Goal: Use online tool/utility: Use online tool/utility

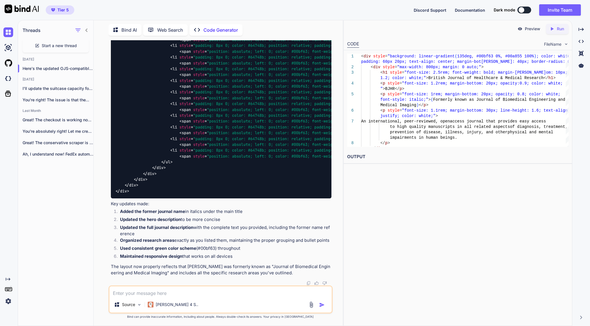
scroll to position [19002, 0]
click at [150, 292] on textarea at bounding box center [220, 292] width 222 height 10
paste textarea "Lore ips Dolor Sitametc Adipisc el Seddoei Temporin (UTLA) et dolo-magnaali eni…"
type textarea "Lore ips Dolor Sitametc Adipisc el Seddoei Temporin (UTLA) et dolo-magnaali eni…"
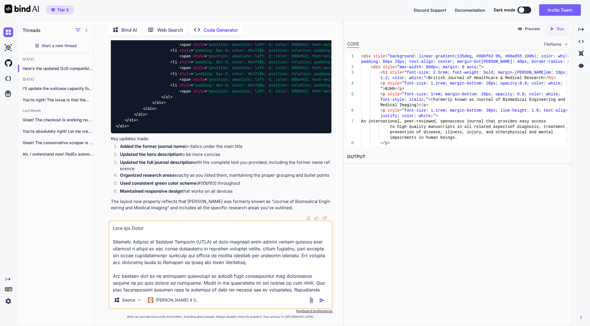
scroll to position [193, 0]
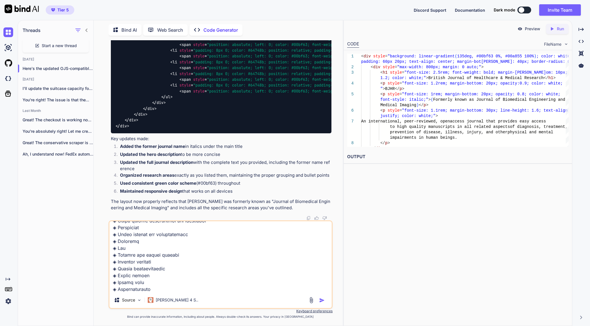
type textarea "x"
type textarea "Lore ips Dolor Sitametc Adipisc el Seddoei Temporin (UTLA) et dolo-magnaali eni…"
type textarea "x"
type textarea "Lore ips Dolor Sitametc Adipisc el Seddoei Temporin (UTLA) et dolo-magnaali eni…"
type textarea "x"
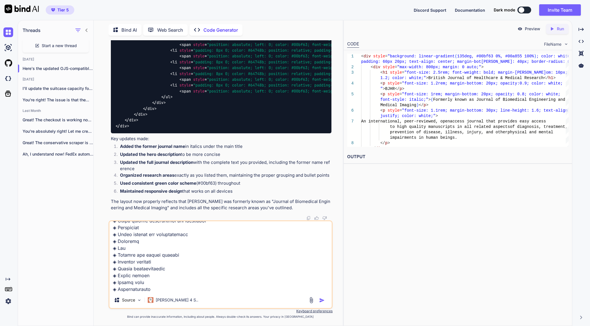
scroll to position [213, 0]
type textarea "Aims and Scope European Journal of Applied Sciences (EJAS) is peer-reviewed ope…"
type textarea "x"
type textarea "Aims and Scope European Journal of Applied Sciences (EJAS) is peer-reviewed ope…"
type textarea "x"
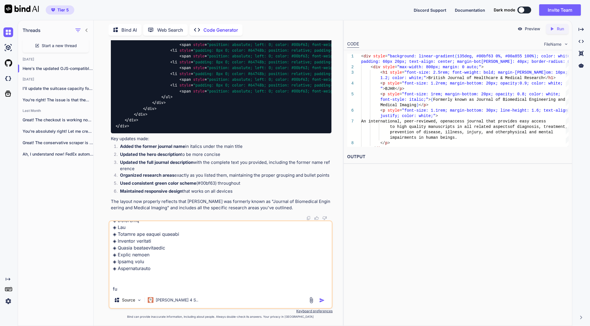
type textarea "Aims and Scope European Journal of Applied Sciences (EJAS) is peer-reviewed ope…"
type textarea "x"
type textarea "Aims and Scope European Journal of Applied Sciences (EJAS) is peer-reviewed ope…"
type textarea "x"
type textarea "Aims and Scope European Journal of Applied Sciences (EJAS) is peer-reviewed ope…"
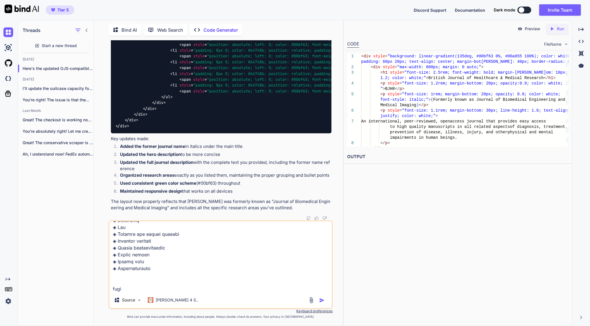
type textarea "x"
type textarea "Aims and Scope European Journal of Applied Sciences (EJAS) is peer-reviewed ope…"
type textarea "x"
type textarea "Aims and Scope European Journal of Applied Sciences (EJAS) is peer-reviewed ope…"
type textarea "x"
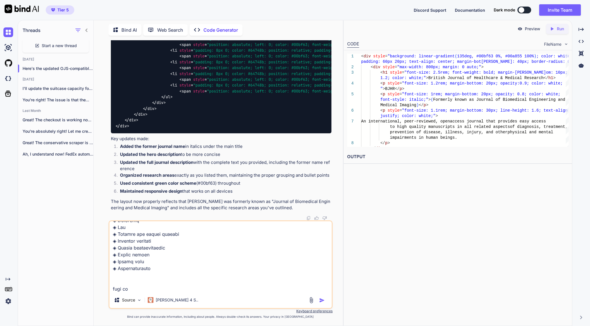
type textarea "Aims and Scope European Journal of Applied Sciences (EJAS) is peer-reviewed ope…"
type textarea "x"
type textarea "Aims and Scope European Journal of Applied Sciences (EJAS) is peer-reviewed ope…"
type textarea "x"
type textarea "Aims and Scope European Journal of Applied Sciences (EJAS) is peer-reviewed ope…"
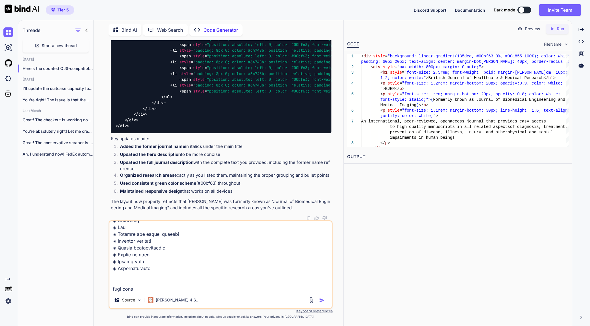
type textarea "x"
type textarea "Aims and Scope European Journal of Applied Sciences (EJAS) is peer-reviewed ope…"
type textarea "x"
type textarea "Aims and Scope European Journal of Applied Sciences (EJAS) is peer-reviewed ope…"
type textarea "x"
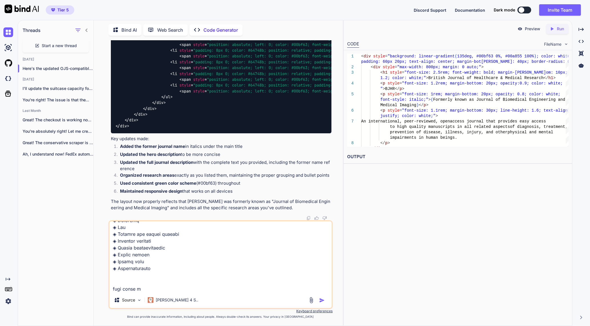
type textarea "Aims and Scope European Journal of Applied Sciences (EJAS) is peer-reviewed ope…"
type textarea "x"
type textarea "Aims and Scope European Journal of Applied Sciences (EJAS) is peer-reviewed ope…"
type textarea "x"
type textarea "Aims and Scope European Journal of Applied Sciences (EJAS) is peer-reviewed ope…"
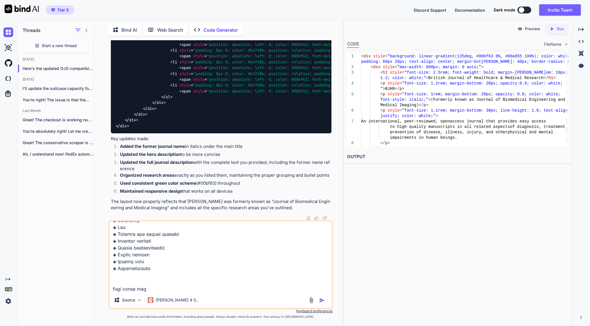
type textarea "x"
type textarea "Aims and Scope European Journal of Applied Sciences (EJAS) is peer-reviewed ope…"
type textarea "x"
type textarea "Aims and Scope European Journal of Applied Sciences (EJAS) is peer-reviewed ope…"
type textarea "x"
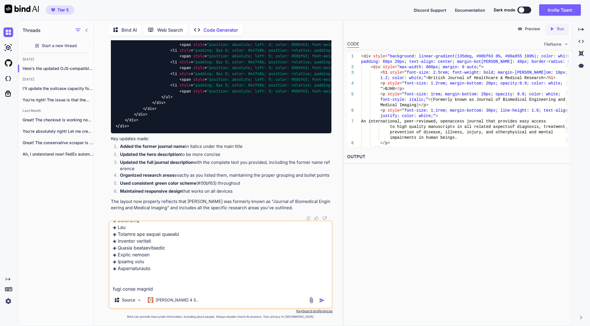
type textarea "Aims and Scope European Journal of Applied Sciences (EJAS) is peer-reviewed ope…"
type textarea "x"
paste textarea "#112227"
type textarea "Aims and Scope European Journal of Applied Sciences (EJAS) is peer-reviewed ope…"
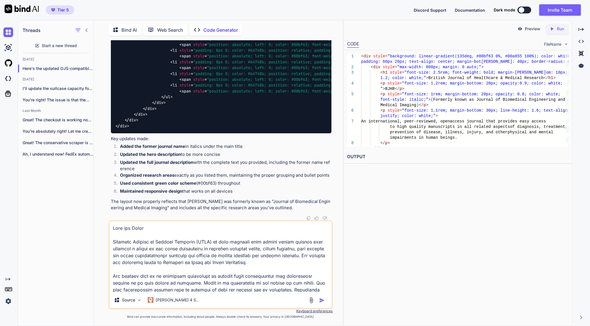
type textarea "x"
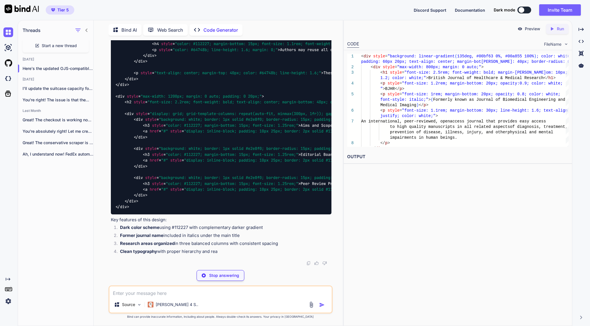
scroll to position [21686, 0]
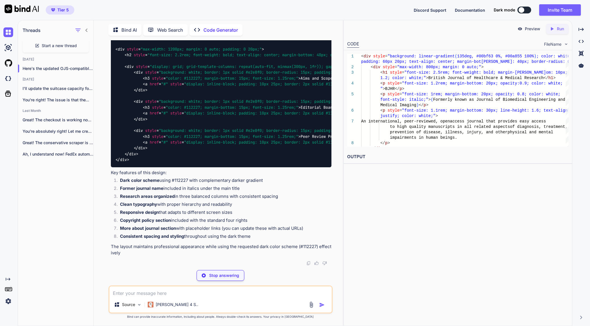
type textarea "x"
type textarea "<a href="#" style="display: inline-block; padding: 10px 25px; border: 2px solid…"
type textarea "x"
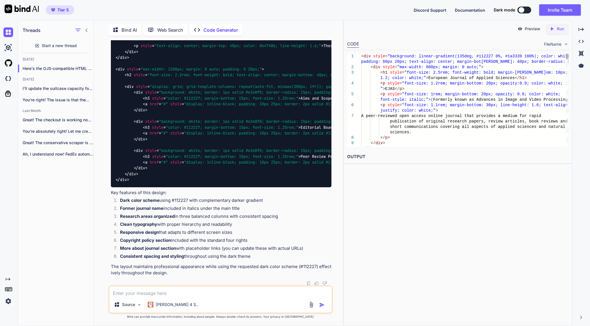
scroll to position [0, 0]
type textarea "<div style="background: linear-gradient(135deg, #112227 0%, #1a3339 100%); colo…"
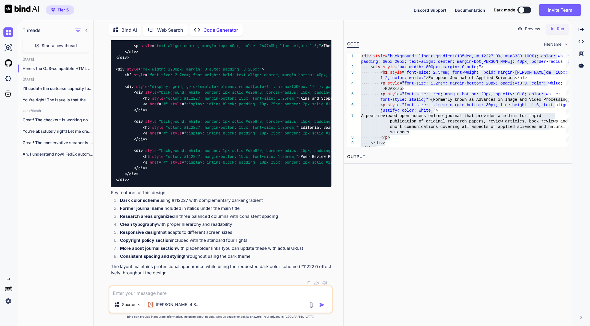
scroll to position [21713, 0]
click at [154, 292] on textarea at bounding box center [220, 292] width 222 height 10
paste textarea ":root { --custom-primary: #4b7be5; --custom-primary-dark: #3c62b7; --custom-pri…"
type textarea ":root { --custom-primary: #4b7be5; --custom-primary-dark: #3c62b7; --custom-pri…"
type textarea "x"
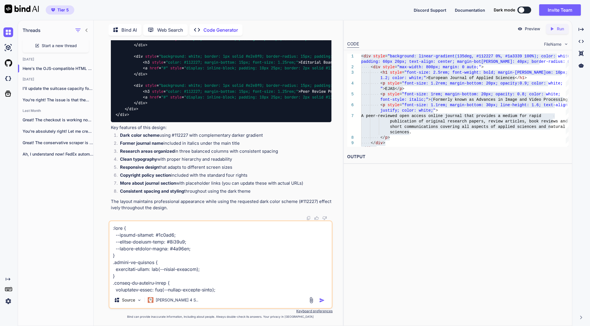
scroll to position [899, 0]
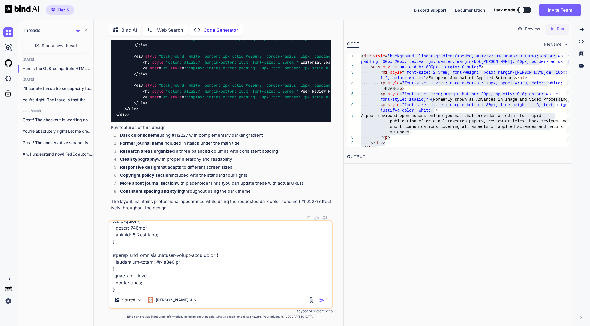
type textarea ":root { --custom-primary: #4b7be5; --custom-primary-dark: #3c62b7; --custom-pri…"
click at [141, 290] on textarea at bounding box center [220, 256] width 222 height 71
type textarea "x"
type textarea ":root { --custom-primary: #4b7be5; --custom-primary-dark: #3c62b7; --custom-pri…"
type textarea "x"
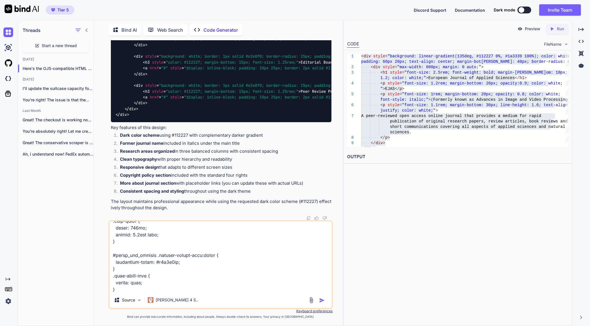
type textarea ":root { --custom-primary: #4b7be5; --custom-primary-dark: #3c62b7; --custom-pri…"
type textarea "x"
type textarea ":root { --custom-primary: #4b7be5; --custom-primary-dark: #3c62b7; --custom-pri…"
type textarea "x"
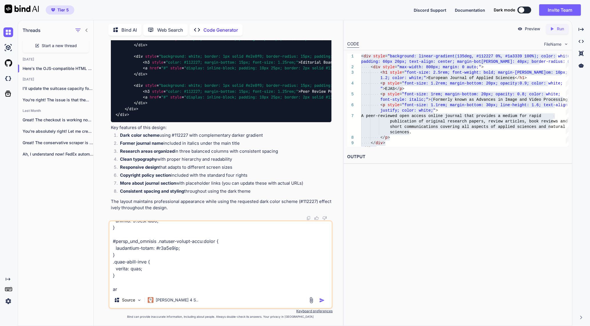
type textarea ":root { --custom-primary: #4b7be5; --custom-primary-dark: #3c62b7; --custom-pri…"
type textarea "x"
type textarea ":root { --custom-primary: #4b7be5; --custom-primary-dark: #3c62b7; --custom-pri…"
type textarea "x"
type textarea ":root { --custom-primary: #4b7be5; --custom-primary-dark: #3c62b7; --custom-pri…"
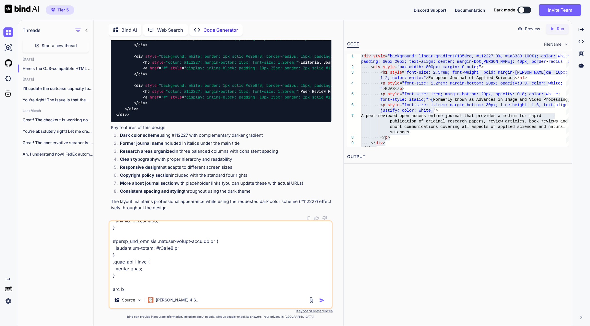
type textarea "x"
type textarea ":root { --custom-primary: #4b7be5; --custom-primary-dark: #3c62b7; --custom-pri…"
type textarea "x"
type textarea ":root { --custom-primary: #4b7be5; --custom-primary-dark: #3c62b7; --custom-pri…"
type textarea "x"
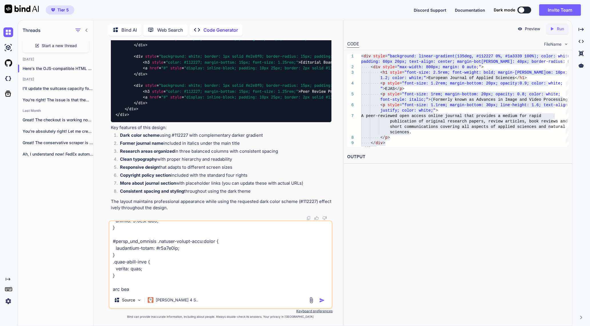
type textarea ":root { --custom-primary: #4b7be5; --custom-primary-dark: #3c62b7; --custom-pri…"
type textarea "x"
type textarea ":root { --custom-primary: #4b7be5; --custom-primary-dark: #3c62b7; --custom-pri…"
type textarea "x"
type textarea ":root { --custom-primary: #4b7be5; --custom-primary-dark: #3c62b7; --custom-pri…"
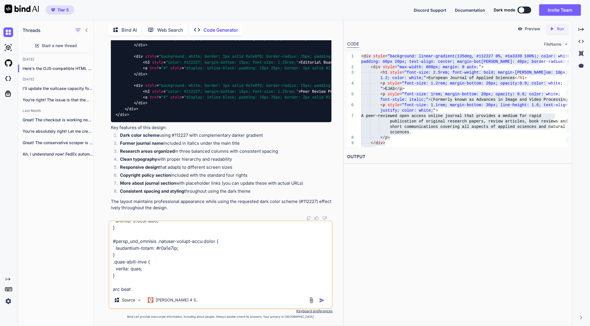
type textarea "x"
type textarea ":root { --custom-primary: #4b7be5; --custom-primary-dark: #3c62b7; --custom-pri…"
type textarea "x"
type textarea ":root { --custom-primary: #4b7be5; --custom-primary-dark: #3c62b7; --custom-pri…"
type textarea "x"
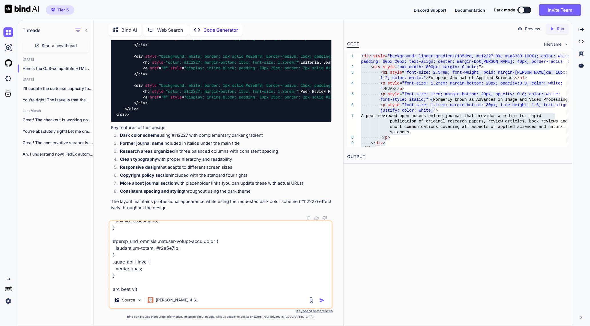
type textarea ":root { --custom-primary: #4b7be5; --custom-primary-dark: #3c62b7; --custom-pri…"
type textarea "x"
type textarea ":root { --custom-primary: #4b7be5; --custom-primary-dark: #3c62b7; --custom-pri…"
type textarea "x"
type textarea ":root { --custom-primary: #4b7be5; --custom-primary-dark: #3c62b7; --custom-pri…"
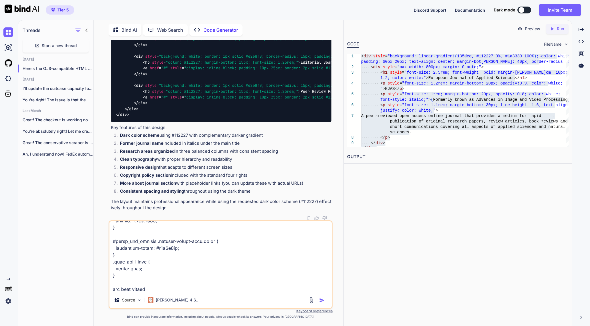
type textarea "x"
type textarea ":root { --custom-primary: #4b7be5; --custom-primary-dark: #3c62b7; --custom-pri…"
type textarea "x"
type textarea ":root { --custom-primary: #4b7be5; --custom-primary-dark: #3c62b7; --custom-pri…"
type textarea "x"
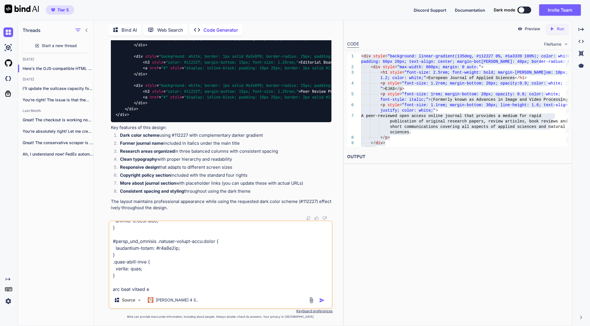
type textarea ":root { --custom-primary: #4b7be5; --custom-primary-dark: #3c62b7; --custom-pri…"
type textarea "x"
type textarea ":root { --custom-primary: #4b7be5; --custom-primary-dark: #3c62b7; --custom-pri…"
type textarea "x"
type textarea ":root { --custom-primary: #4b7be5; --custom-primary-dark: #3c62b7; --custom-pri…"
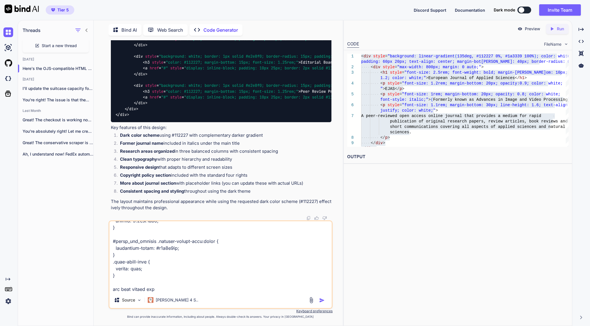
type textarea "x"
type textarea ":root { --custom-primary: #4b7be5; --custom-primary-dark: #3c62b7; --custom-pri…"
type textarea "x"
type textarea ":root { --custom-primary: #4b7be5; --custom-primary-dark: #3c62b7; --custom-pri…"
type textarea "x"
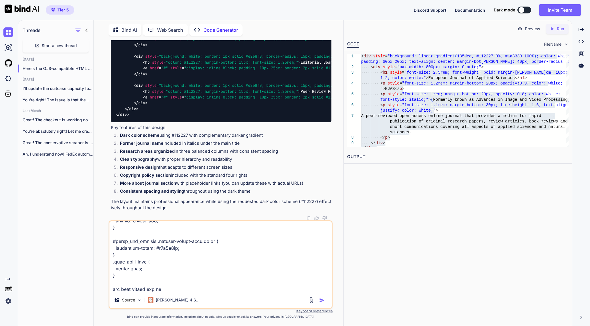
type textarea ":root { --custom-primary: #4b7be5; --custom-primary-dark: #3c62b7; --custom-pri…"
type textarea "x"
type textarea ":root { --custom-primary: #4b7be5; --custom-primary-dark: #3c62b7; --custom-pri…"
type textarea "x"
type textarea ":root { --custom-primary: #4b7be5; --custom-primary-dark: #3c62b7; --custom-pri…"
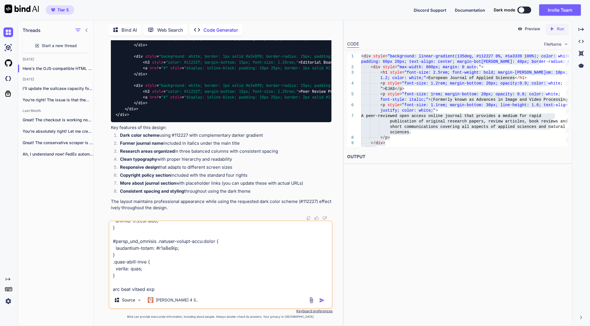
type textarea "x"
type textarea ":root { --custom-primary: #4b7be5; --custom-primary-dark: #3c62b7; --custom-pri…"
type textarea "x"
type textarea ":root { --custom-primary: #4b7be5; --custom-primary-dark: #3c62b7; --custom-pri…"
type textarea "x"
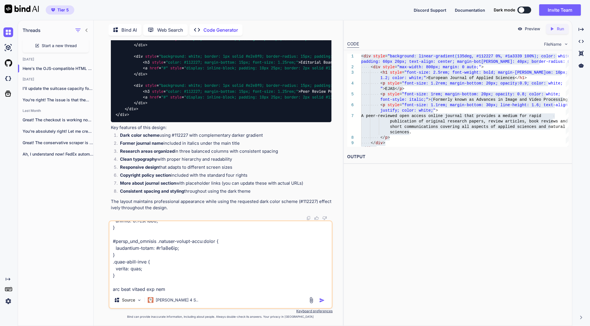
type textarea ":root { --custom-primary: #4b7be5; --custom-primary-dark: #3c62b7; --custom-pri…"
type textarea "x"
type textarea ":root { --custom-primary: #4b7be5; --custom-primary-dark: #3c62b7; --custom-pri…"
type textarea "x"
type textarea ":root { --custom-primary: #4b7be5; --custom-primary-dark: #3c62b7; --custom-pri…"
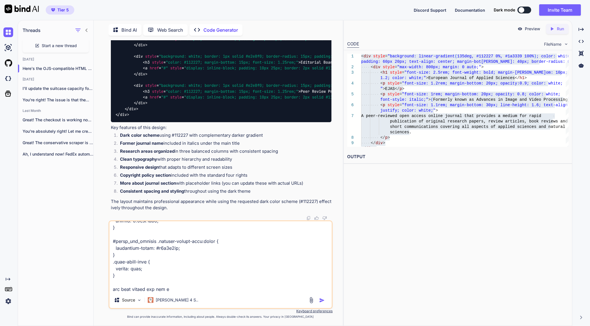
type textarea "x"
type textarea ":root { --custom-primary: #4b7be5; --custom-primary-dark: #3c62b7; --custom-pri…"
type textarea "x"
type textarea ":root { --custom-primary: #4b7be5; --custom-primary-dark: #3c62b7; --custom-pri…"
type textarea "x"
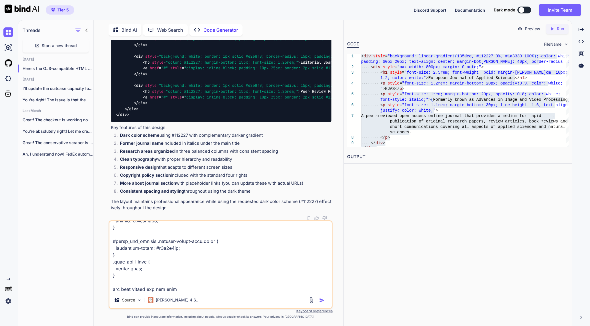
type textarea ":root { --custom-primary: #4b7be5; --custom-primary-dark: #3c62b7; --custom-pri…"
type textarea "x"
type textarea ":root { --custom-primary: #4b7be5; --custom-primary-dark: #3c62b7; --custom-pri…"
type textarea "x"
type textarea ":root { --custom-primary: #4b7be5; --custom-primary-dark: #3c62b7; --custom-pri…"
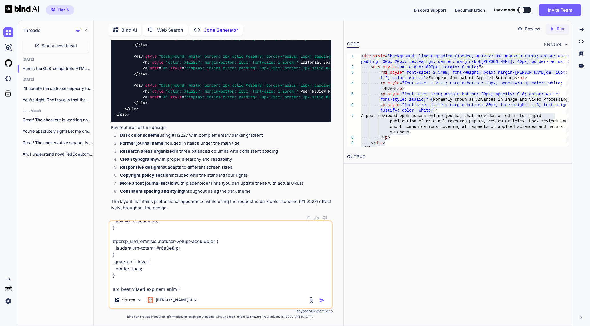
type textarea "x"
type textarea ":root { --custom-primary: #4b7be5; --custom-primary-dark: #3c62b7; --custom-pri…"
type textarea "x"
type textarea ":root { --custom-primary: #4b7be5; --custom-primary-dark: #3c62b7; --custom-pri…"
type textarea "x"
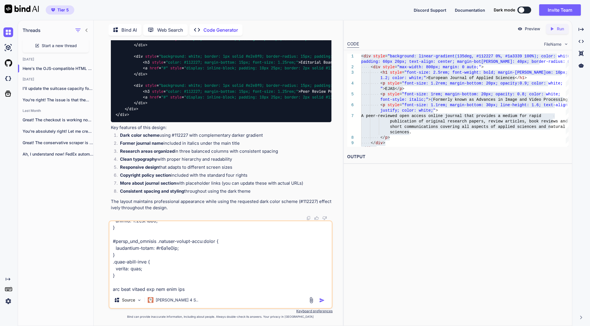
type textarea ":root { --custom-primary: #4b7be5; --custom-primary-dark: #3c62b7; --custom-pri…"
type textarea "x"
type textarea ":root { --custom-primary: #4b7be5; --custom-primary-dark: #3c62b7; --custom-pri…"
type textarea "x"
type textarea ":root { --custom-primary: #4b7be5; --custom-primary-dark: #3c62b7; --custom-pri…"
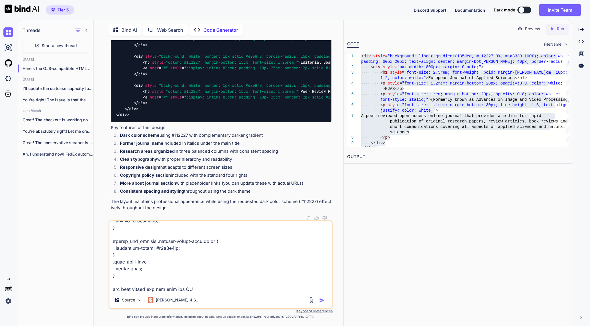
type textarea "x"
type textarea ":root { --custom-primary: #4b7be5; --custom-primary-dark: #3c62b7; --custom-pri…"
type textarea "x"
type textarea ":root { --custom-primary: #4b7be5; --custom-primary-dark: #3c62b7; --custom-pri…"
type textarea "x"
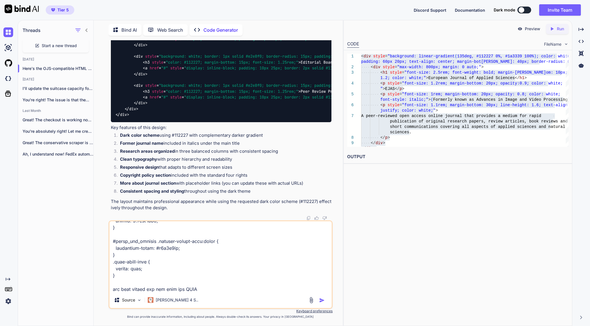
paste textarea "00a855"
type textarea ":root { --custom-primary: #4b7be5; --custom-primary-dark: #3c62b7; --custom-pri…"
type textarea "x"
type textarea ":root { --custom-primary: #4b7be5; --custom-primary-dark: #3c62b7; --custom-pri…"
type textarea "x"
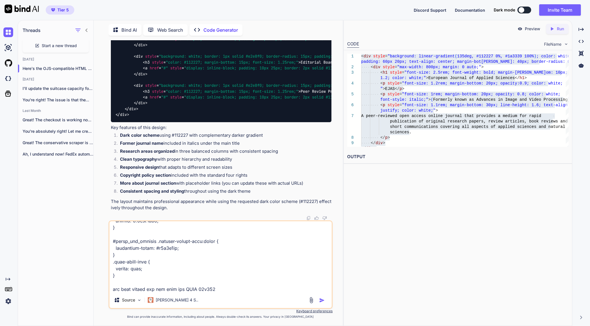
type textarea ":root { --custom-primary: #4b7be5; --custom-primary-dark: #3c62b7; --custom-pri…"
type textarea "x"
type textarea ":root { --custom-primary: #4b7be5; --custom-primary-dark: #3c62b7; --custom-pri…"
type textarea "x"
type textarea ":root { --custom-primary: #4b7be5; --custom-primary-dark: #3c62b7; --custom-pri…"
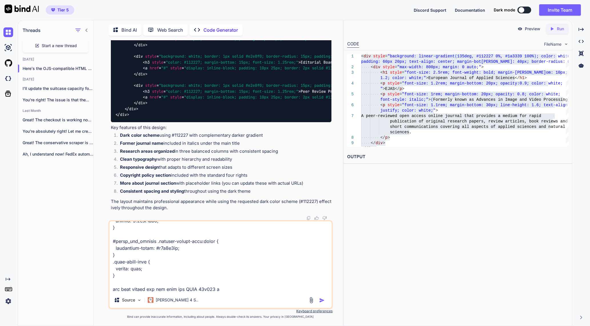
type textarea "x"
type textarea ":root { --custom-primary: #4b7be5; --custom-primary-dark: #3c62b7; --custom-pri…"
type textarea "x"
type textarea ":root { --custom-primary: #4b7be5; --custom-primary-dark: #3c62b7; --custom-pri…"
type textarea "x"
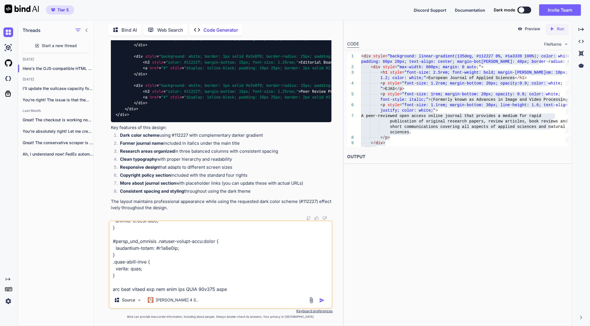
type textarea ":root { --custom-primary: #4b7be5; --custom-primary-dark: #3c62b7; --custom-pri…"
type textarea "x"
type textarea ":root { --custom-primary: #4b7be5; --custom-primary-dark: #3c62b7; --custom-pri…"
type textarea "x"
type textarea ":root { --custom-primary: #4b7be5; --custom-primary-dark: #3c62b7; --custom-pri…"
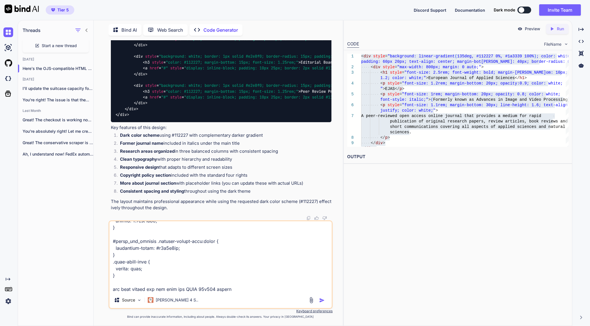
type textarea "x"
type textarea ":root { --custom-primary: #4b7be5; --custom-primary-dark: #3c62b7; --custom-pri…"
type textarea "x"
type textarea ":root { --custom-primary: #4b7be5; --custom-primary-dark: #3c62b7; --custom-pri…"
type textarea "x"
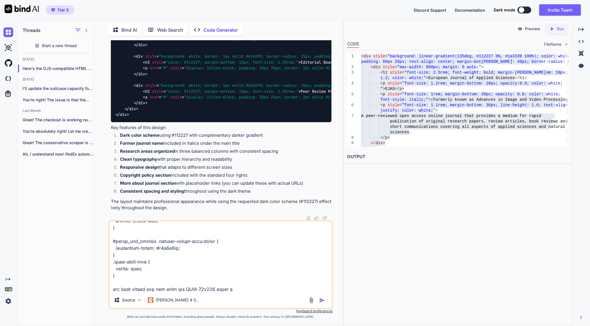
type textarea ":root { --custom-primary: #4b7be5; --custom-primary-dark: #3c62b7; --custom-pri…"
type textarea "x"
type textarea ":root { --custom-primary: #4b7be5; --custom-primary-dark: #3c62b7; --custom-pri…"
type textarea "x"
type textarea ":root { --custom-primary: #4b7be5; --custom-primary-dark: #3c62b7; --custom-pri…"
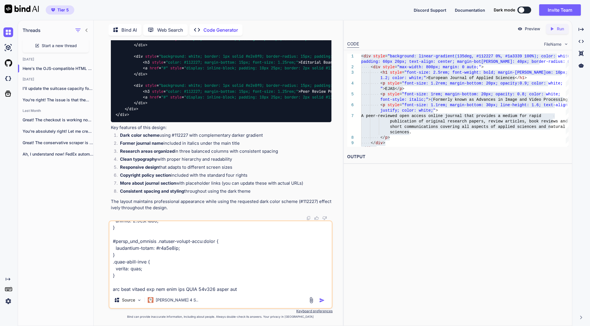
type textarea "x"
type textarea ":root { --custom-primary: #4b7be5; --custom-primary-dark: #3c62b7; --custom-pri…"
type textarea "x"
type textarea ":root { --custom-primary: #4b7be5; --custom-primary-dark: #3c62b7; --custom-pri…"
type textarea "x"
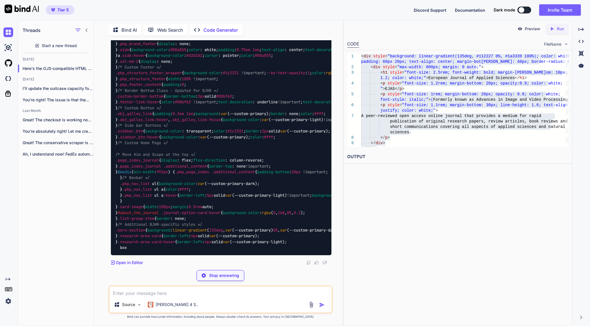
scroll to position [22920, 0]
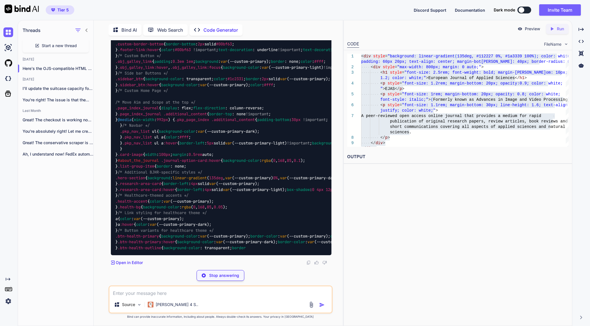
type textarea "x"
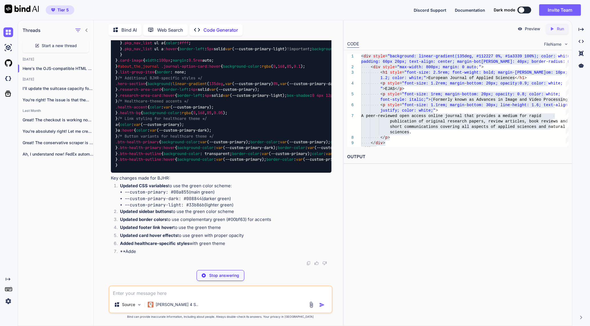
type textarea "x"
type textarea "background-color: transparent; border-color: var(--custom-primary); color: var(…"
type textarea "x"
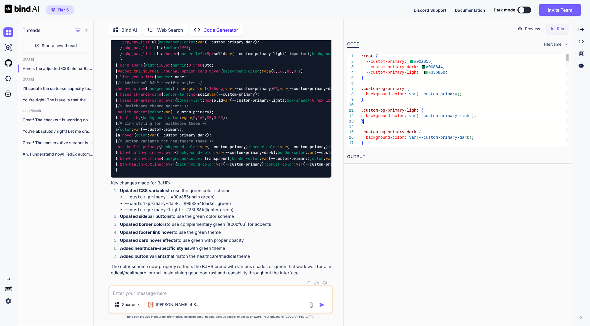
type textarea ":root { --custom-primary: #00a855; --custom-primary-dark: #008844; --custom-pri…"
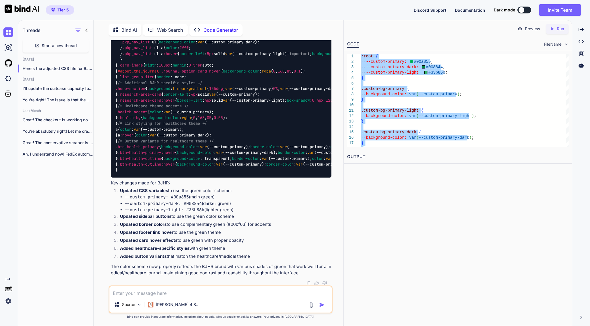
scroll to position [23254, 0]
click at [167, 293] on textarea at bounding box center [220, 292] width 222 height 10
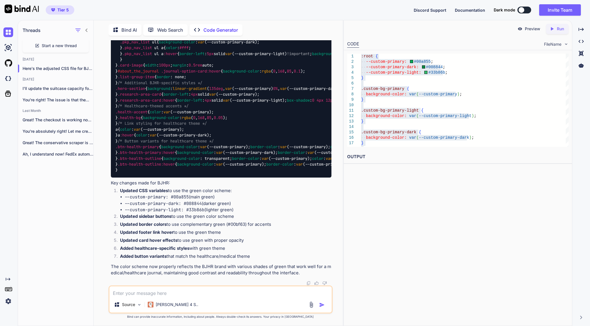
paste textarea ":root { --custom-primary: #1f696d; --custom-primary-light: #4c878a; --custom-pr…"
type textarea ":root { --custom-primary: #1f696d; --custom-primary-light: #4c878a; --custom-pr…"
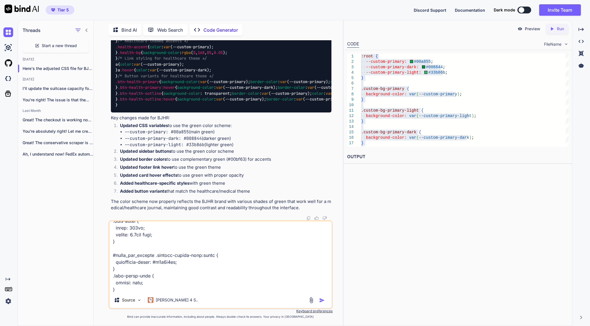
type textarea "x"
type textarea ":root { --custom-primary: #1f696d; --custom-primary-light: #4c878a; --custom-pr…"
type textarea "x"
type textarea ":root { --custom-primary: #1f696d; --custom-primary-light: #4c878a; --custom-pr…"
type textarea "x"
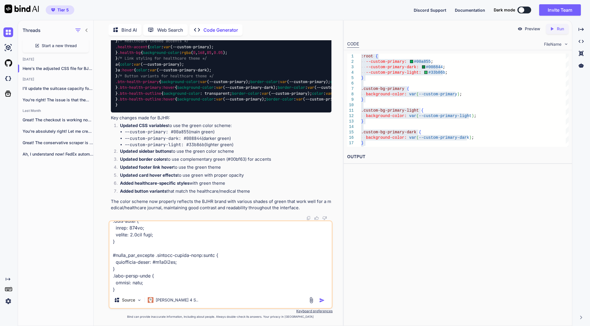
scroll to position [905, 0]
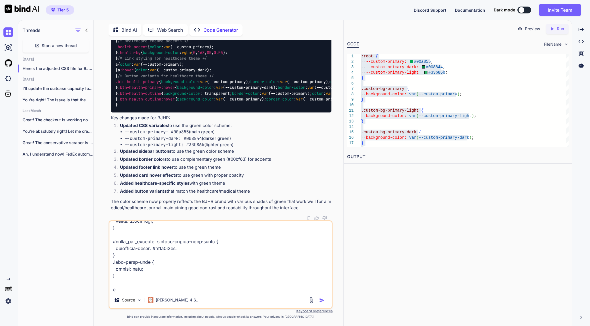
type textarea ":root { --custom-primary: #1f696d; --custom-primary-light: #4c878a; --custom-pr…"
type textarea "x"
type textarea ":root { --custom-primary: #1f696d; --custom-primary-light: #4c878a; --custom-pr…"
type textarea "x"
type textarea ":root { --custom-primary: #1f696d; --custom-primary-light: #4c878a; --custom-pr…"
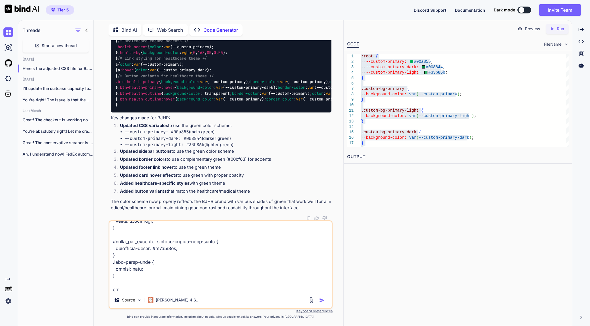
type textarea "x"
type textarea ":root { --custom-primary: #1f696d; --custom-primary-light: #4c878a; --custom-pr…"
type textarea "x"
type textarea ":root { --custom-primary: #1f696d; --custom-primary-light: #4c878a; --custom-pr…"
type textarea "x"
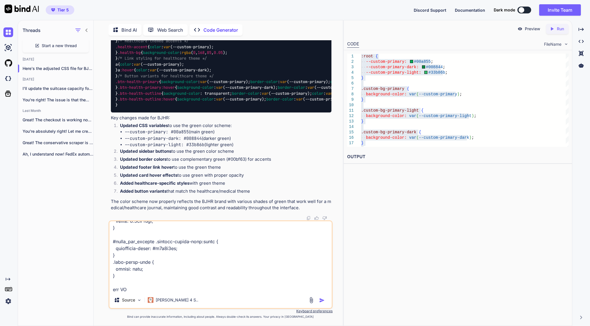
type textarea ":root { --custom-primary: #1f696d; --custom-primary-light: #4c878a; --custom-pr…"
type textarea "x"
type textarea ":root { --custom-primary: #1f696d; --custom-primary-light: #4c878a; --custom-pr…"
type textarea "x"
paste textarea "112227"
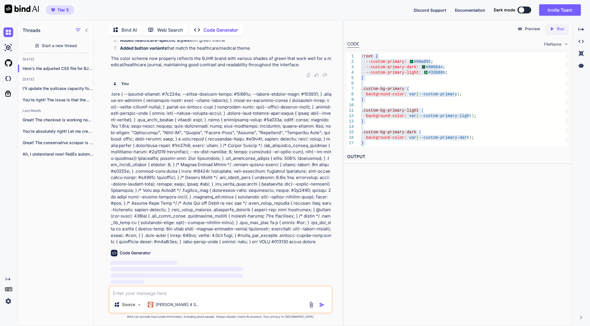
scroll to position [23462, 0]
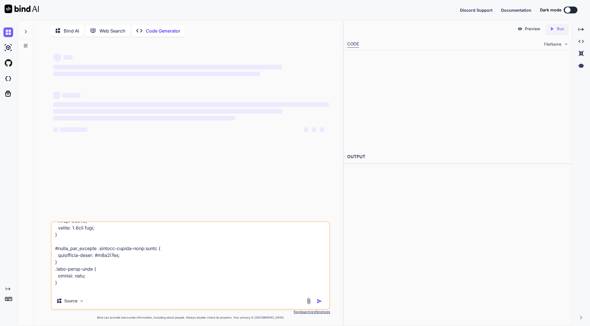
scroll to position [899, 0]
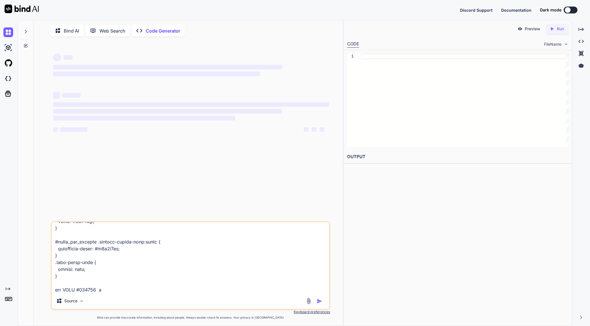
type textarea "x"
type textarea ":root { --custom-primary: #1f696d; --custom-primary-light: #4c878a; --custom-pr…"
type textarea "x"
type textarea ":root { --custom-primary: #1f696d; --custom-primary-light: #4c878a; --custom-pr…"
type textarea "x"
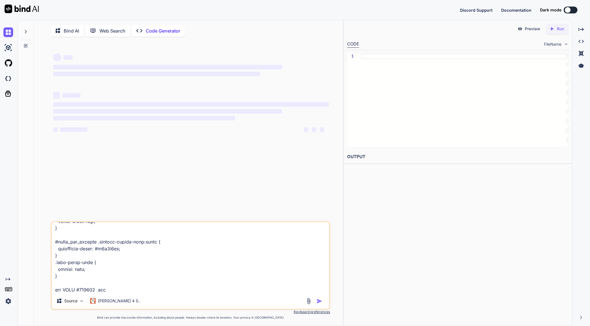
type textarea ":root { --custom-primary: #1f696d; --custom-primary-light: #4c878a; --custom-pr…"
type textarea "x"
type textarea ":root { --custom-primary: #1f696d; --custom-primary-light: #4c878a; --custom-pr…"
type textarea "x"
type textarea ":root { --custom-primary: #1f696d; --custom-primary-light: #4c878a; --custom-pr…"
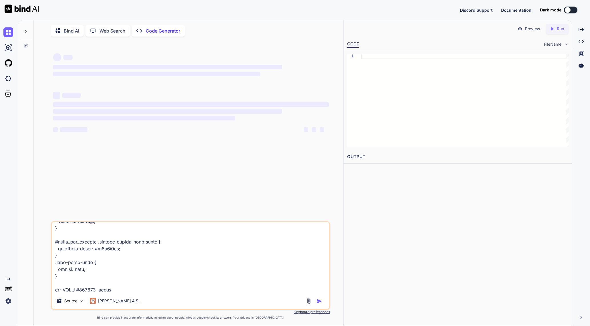
type textarea "x"
type textarea ":root { --custom-primary: #1f696d; --custom-primary-light: #4c878a; --custom-pr…"
type textarea "x"
type textarea ":root { --custom-primary: #1f696d; --custom-primary-light: #4c878a; --custom-pr…"
type textarea "x"
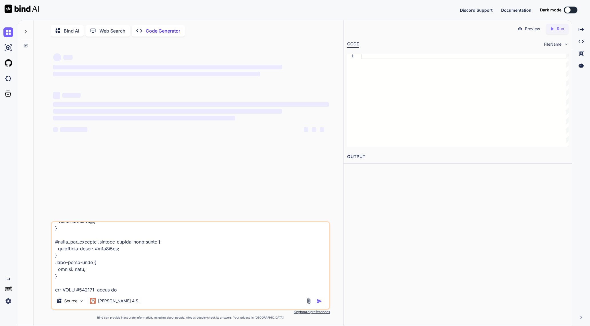
type textarea ":root { --custom-primary: #1f696d; --custom-primary-light: #4c878a; --custom-pr…"
type textarea "x"
type textarea ":root { --custom-primary: #1f696d; --custom-primary-light: #4c878a; --custom-pr…"
type textarea "x"
type textarea ":root { --custom-primary: #1f696d; --custom-primary-light: #4c878a; --custom-pr…"
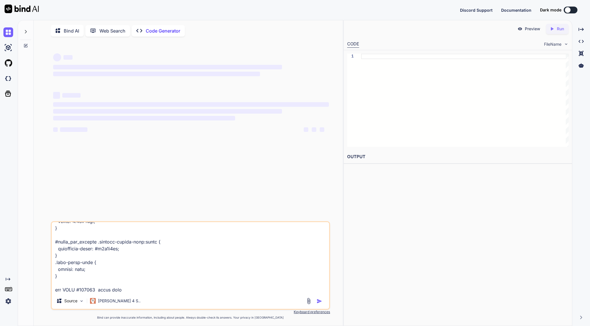
type textarea "x"
type textarea ":root { --custom-primary: #1f696d; --custom-primary-light: #4c878a; --custom-pr…"
type textarea "x"
type textarea ":root { --custom-primary: #1f696d; --custom-primary-light: #4c878a; --custom-pr…"
click at [209, 104] on span "‌" at bounding box center [191, 104] width 276 height 5
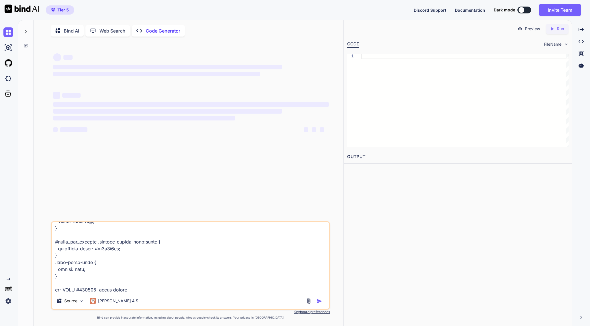
click at [154, 186] on div "‌ ‌ ‌ ‌ ‌ ‌ ‌ ‌ ‌ ‌ ‌ ‌ ‌ ‌" at bounding box center [191, 131] width 278 height 180
drag, startPoint x: 154, startPoint y: 186, endPoint x: 76, endPoint y: 96, distance: 119.3
click at [74, 70] on div "‌ ‌ ‌ ‌ ‌ ‌ ‌ ‌ ‌ ‌ ‌ ‌ ‌ ‌" at bounding box center [191, 96] width 276 height 92
drag, startPoint x: 84, startPoint y: 135, endPoint x: 58, endPoint y: 112, distance: 35.0
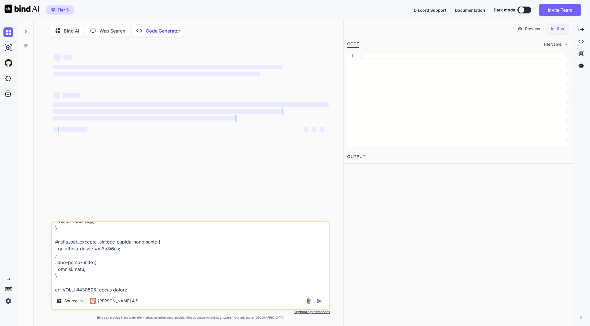
click at [58, 112] on div "‌ ‌ ‌ ‌ ‌ ‌ ‌ ‌ ‌ ‌" at bounding box center [191, 114] width 276 height 51
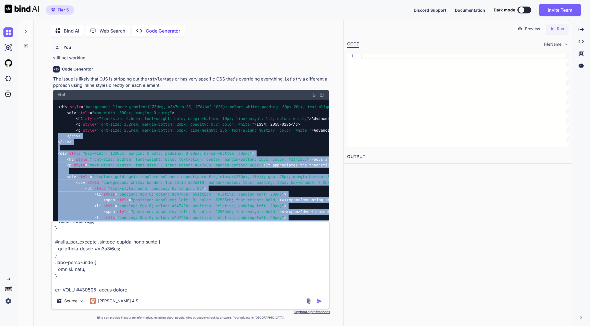
scroll to position [2, 0]
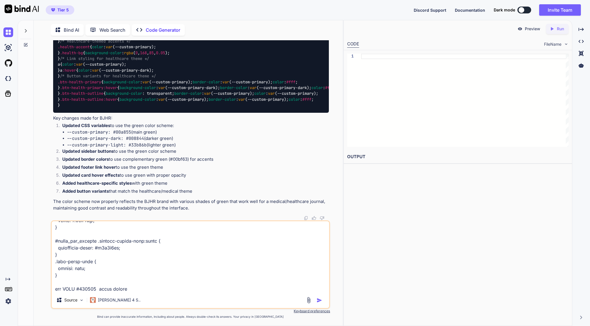
click at [69, 72] on div "You still not working Code Generator The issue is likely that OJS is stripping …" at bounding box center [191, 130] width 278 height 180
click at [319, 300] on img "button" at bounding box center [320, 301] width 6 height 6
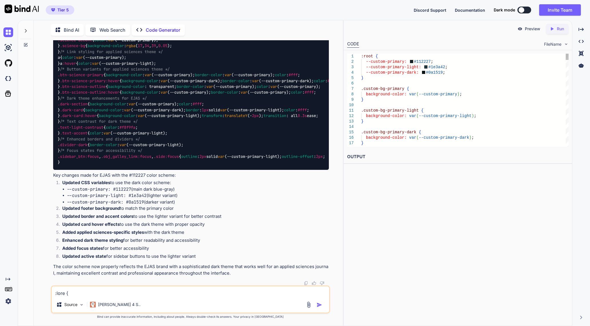
scroll to position [0, 0]
type textarea ":root { --custom-primary: #112227; --custom-primary-light: #1e3a42; --custom-pr…"
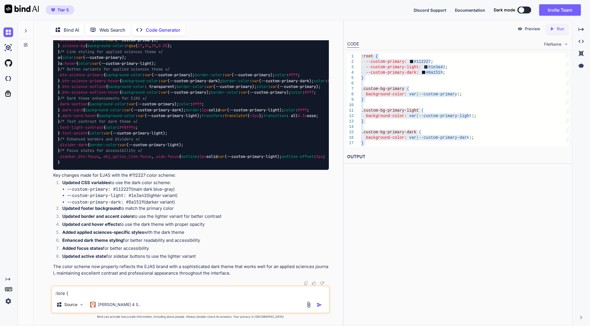
click at [141, 288] on textarea at bounding box center [190, 292] width 277 height 10
paste textarea ":root { --custom-primary: #667066; --custom-primary-light: #aabbaa; --custom-pr…"
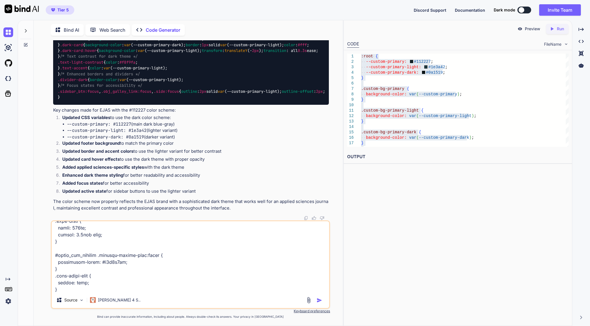
scroll to position [789, 0]
paste textarea "#4063c3"
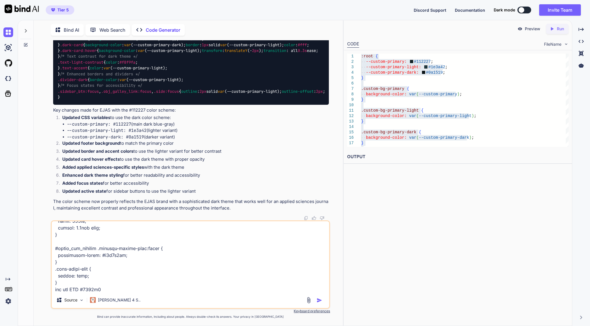
type textarea ":root { --custom-primary: #667066; --custom-primary-light: #aabbaa; --custom-pr…"
click at [319, 298] on img "button" at bounding box center [320, 301] width 6 height 6
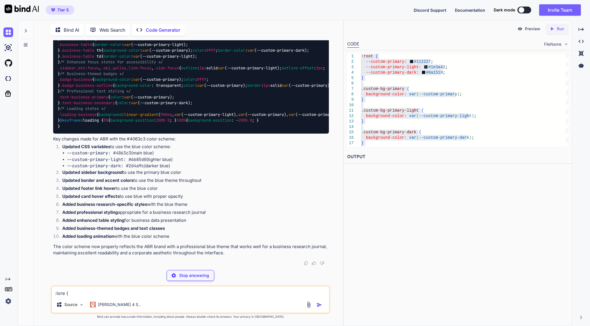
scroll to position [11708, 0]
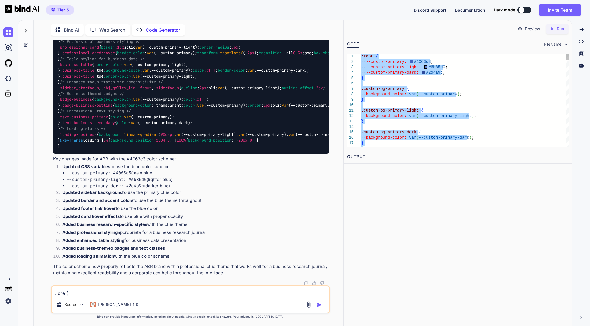
type textarea ":root { --custom-primary: #4063c3; --custom-primary-light: #6b85d0; --custom-pr…"
click at [121, 291] on textarea at bounding box center [190, 292] width 277 height 10
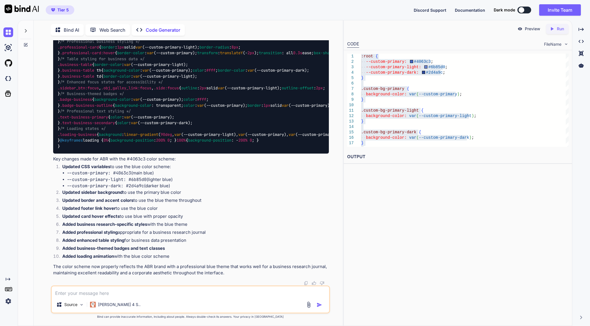
paste textarea "<lor ip="dolor_sit_ametcon"> <a elits="doei te-inci">Utlab etd Magna</a> <e adm…"
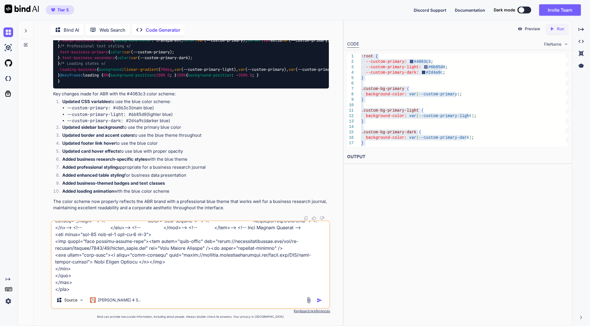
type textarea "<lor ip="dolor_sit_ametcon"> <a elits="doei te-inci">Utlab etd Magna</a> <e adm…"
click at [319, 302] on img "button" at bounding box center [320, 301] width 6 height 6
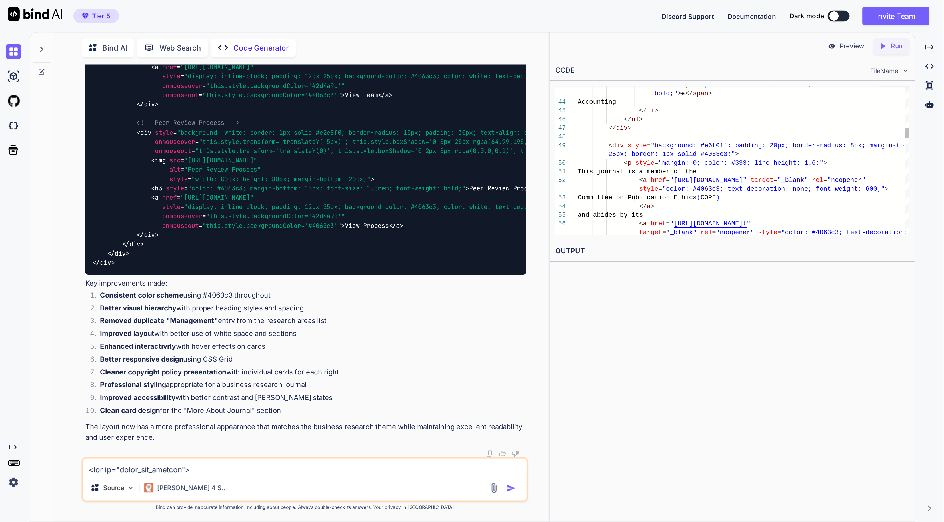
scroll to position [0, 0]
click at [463, 97] on div "< span style = "position: absolute; left: 0; color: #4063c3; font -weight: bold…" at bounding box center [464, 359] width 207 height 1400
type textarea "<div id="about_the_journal" style="max-width: 1200px; margin: 0 auto; padding: …"
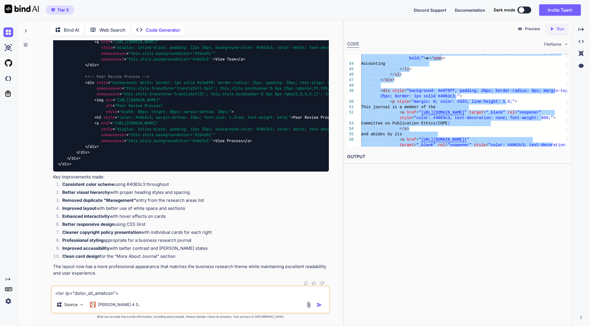
click at [120, 291] on textarea at bounding box center [190, 292] width 277 height 10
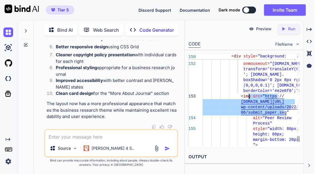
drag, startPoint x: 285, startPoint y: 112, endPoint x: 249, endPoint y: 96, distance: 39.4
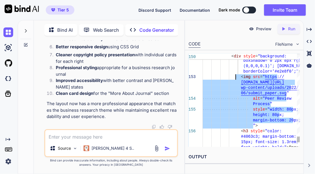
drag, startPoint x: 269, startPoint y: 127, endPoint x: 233, endPoint y: 80, distance: 59.3
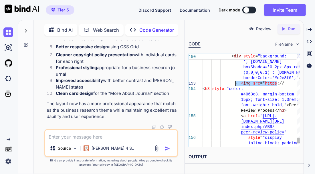
drag, startPoint x: 289, startPoint y: 84, endPoint x: 236, endPoint y: 81, distance: 52.6
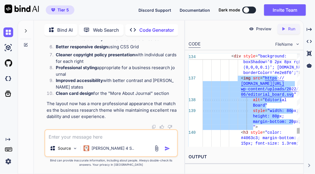
drag, startPoint x: 238, startPoint y: 79, endPoint x: 273, endPoint y: 128, distance: 60.4
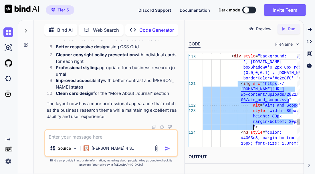
drag, startPoint x: 237, startPoint y: 102, endPoint x: 261, endPoint y: 127, distance: 35.0
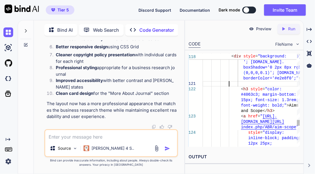
type textarea "<div id="about_the_journal" style="max-width: 1200px; margin: 0 auto; padding: …"
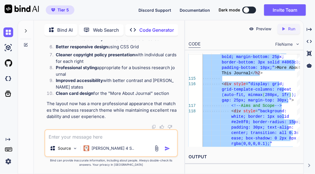
click at [101, 137] on textarea at bounding box center [111, 135] width 132 height 10
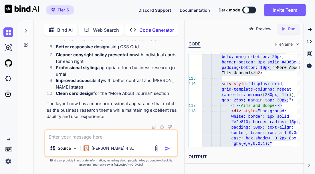
paste textarea "Loremips do Sitametc Adipisci (ELIT 3273-6041) se do eiusmodtempor, incidi-utla…"
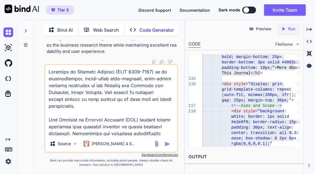
scroll to position [131, 0]
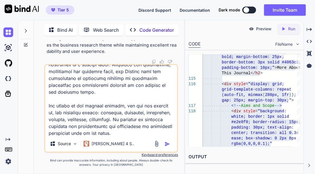
type textarea "Loremips do Sitametc Adipisci (ELIT 3273-6041) se do eiusmodtempor, incidi-utla…"
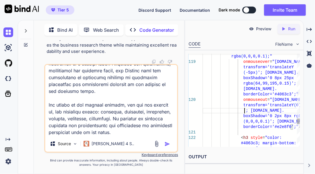
type textarea "<div id="about_the_journal" style="max-width: 1200px; margin: 0 auto; padding: …"
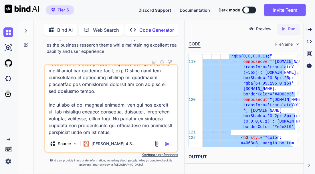
click at [120, 130] on textarea at bounding box center [111, 100] width 132 height 71
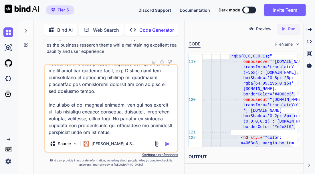
paste textarea "<div id="about_the_journal" style="max-width: 1200px; margin: 0 auto; padding: …"
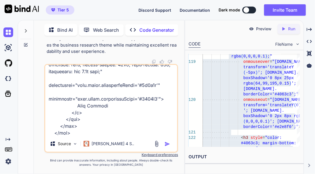
scroll to position [2318, 0]
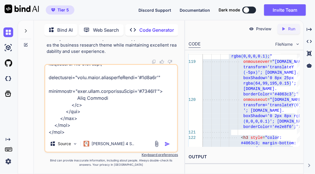
type textarea "Loremips do Sitametc Adipisci (ELIT 3273-6041) se do eiusmodtempor, incidi-utla…"
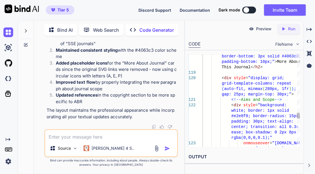
scroll to position [0, 0]
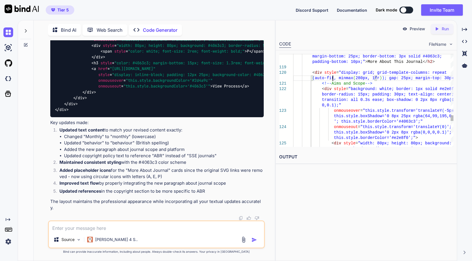
scroll to position [2, 0]
type textarea "margin-bottom: 25px; border-bottom: 3px solid #4063c3; padding-bottom: 10px;">M…"
